Goal: Transaction & Acquisition: Download file/media

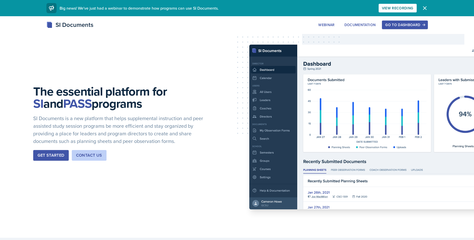
click at [418, 22] on button "Go to Dashboard" at bounding box center [405, 25] width 46 height 9
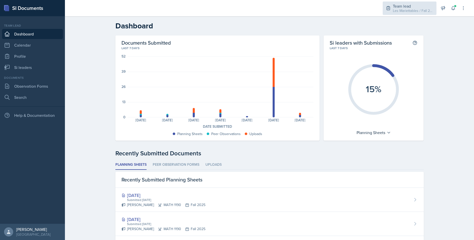
click at [412, 8] on div "Les Mariettables / Fall 2025" at bounding box center [413, 10] width 41 height 5
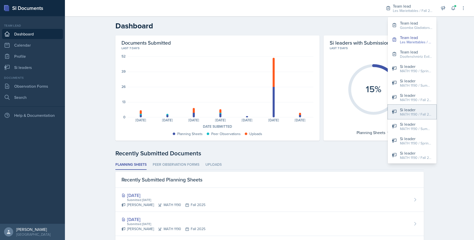
click at [411, 116] on div "MATH 1190 / Fall 2025" at bounding box center [416, 114] width 32 height 5
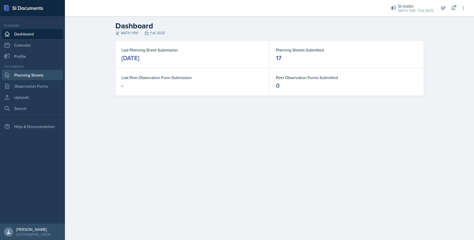
click at [30, 73] on link "Planning Sheets" at bounding box center [32, 75] width 61 height 10
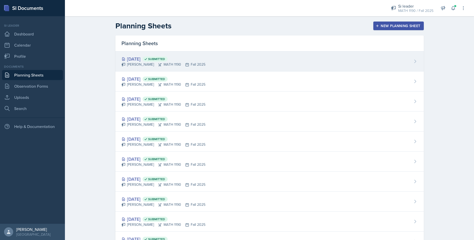
click at [138, 58] on div "[DATE] Submitted" at bounding box center [163, 59] width 84 height 7
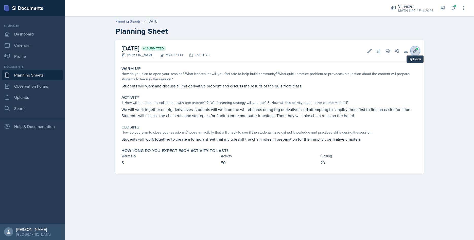
click at [416, 51] on icon at bounding box center [415, 50] width 5 height 5
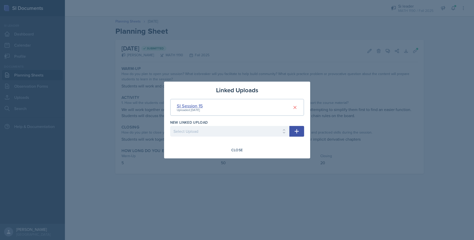
click at [201, 105] on div "SI Session 15" at bounding box center [190, 105] width 26 height 7
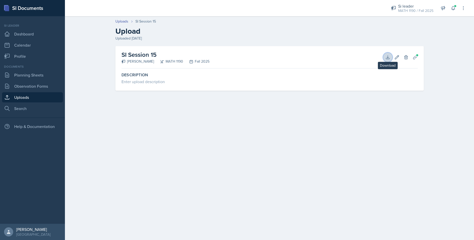
click at [387, 54] on button "Download" at bounding box center [387, 57] width 9 height 9
click at [386, 60] on icon at bounding box center [387, 57] width 5 height 5
